Goal: Task Accomplishment & Management: Manage account settings

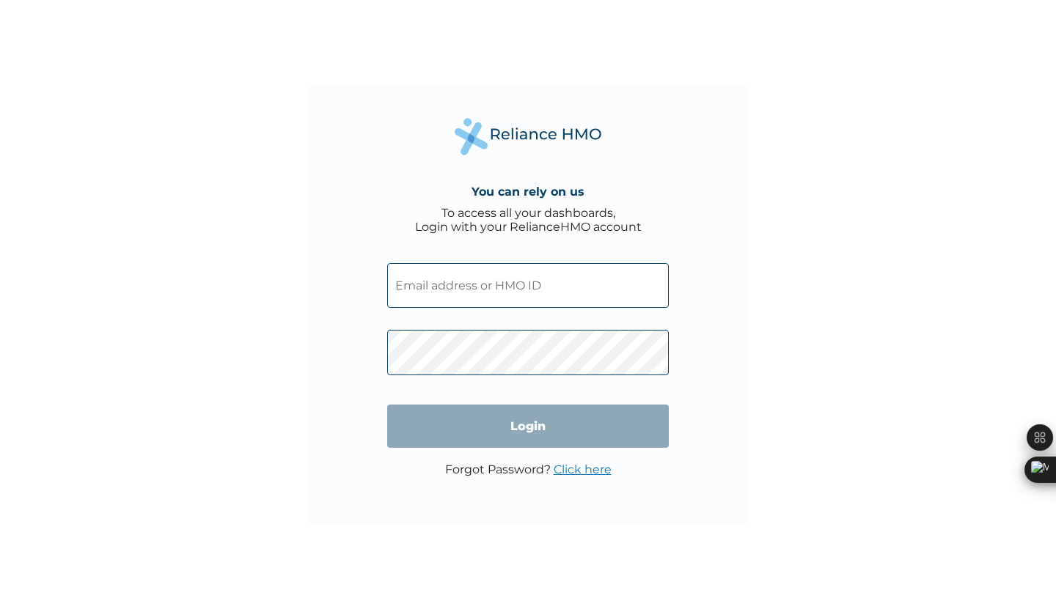
type input "TKM/10037/A"
click at [489, 291] on input "TKM/10037/A" at bounding box center [528, 285] width 282 height 45
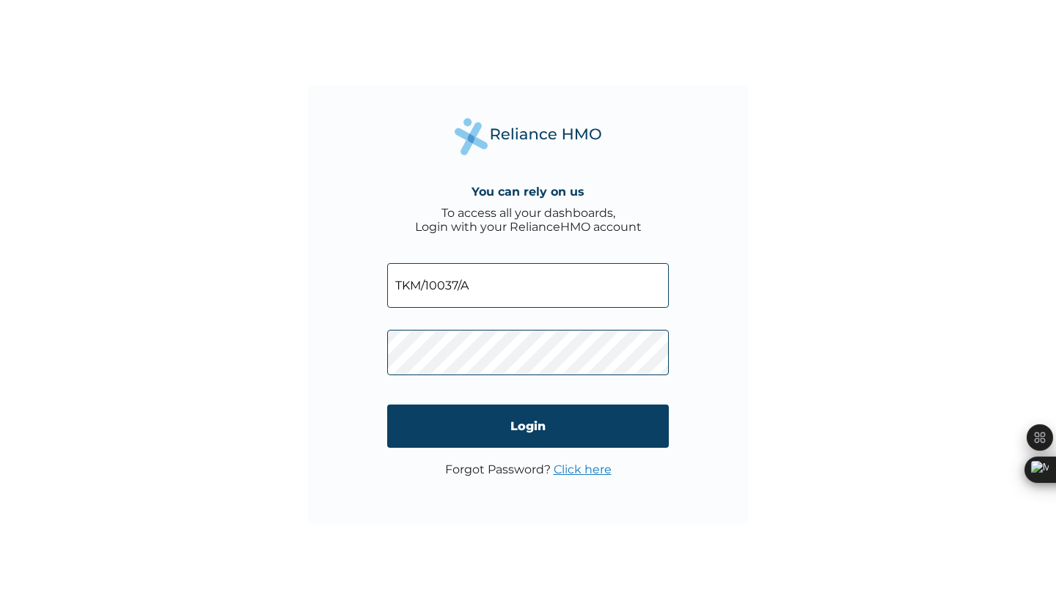
click at [476, 287] on input "TKM/10037/A" at bounding box center [528, 285] width 282 height 45
drag, startPoint x: 491, startPoint y: 301, endPoint x: 385, endPoint y: 279, distance: 108.6
click at [385, 279] on div "You can rely on us To access all your dashboards, Login with your RelianceHMO a…" at bounding box center [528, 305] width 440 height 440
click at [319, 351] on div "You can rely on us To access all your dashboards, Login with your RelianceHMO a…" at bounding box center [528, 305] width 440 height 440
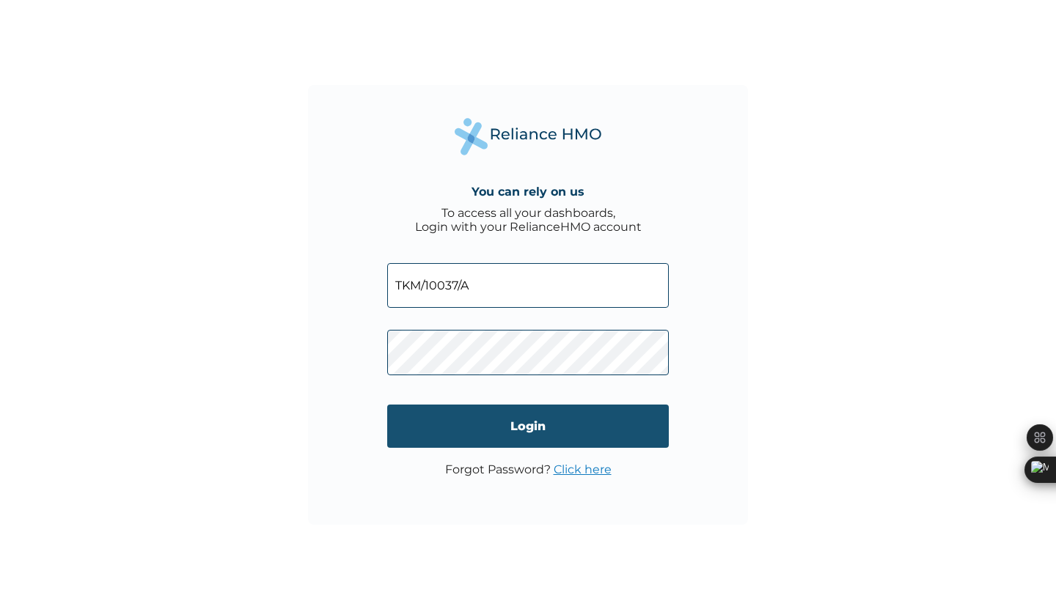
click at [518, 444] on input "Login" at bounding box center [528, 426] width 282 height 43
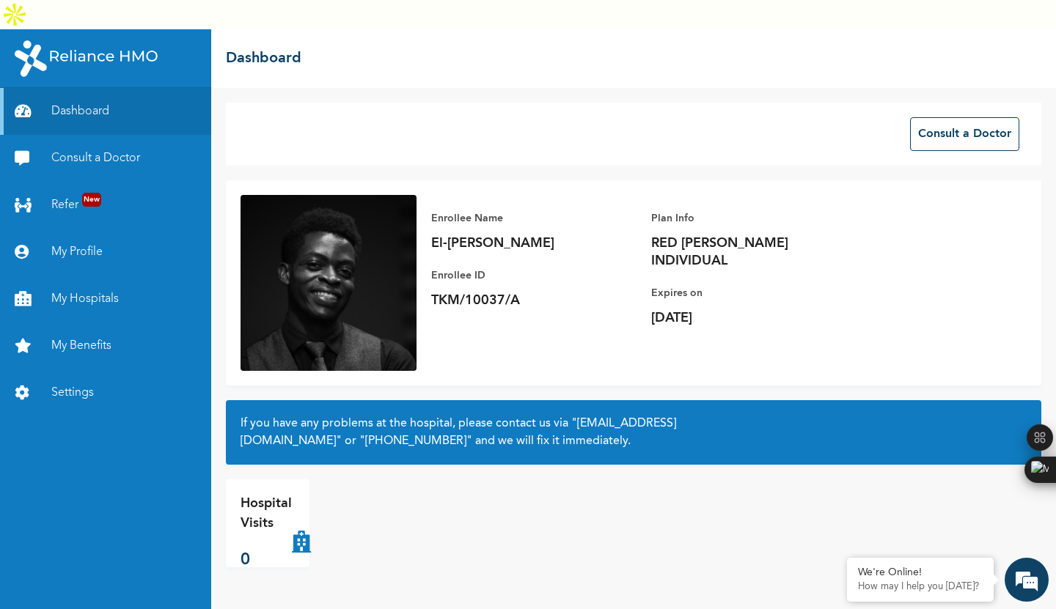
click at [535, 505] on div "Hospital Visits 0" at bounding box center [633, 524] width 815 height 88
